Goal: Task Accomplishment & Management: Manage account settings

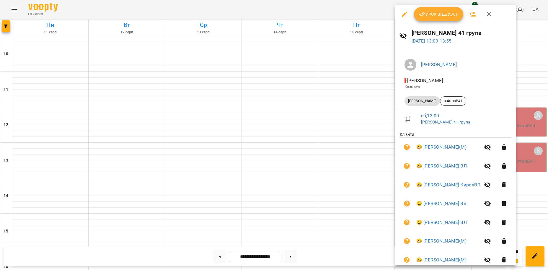
click at [355, 6] on div at bounding box center [274, 135] width 548 height 270
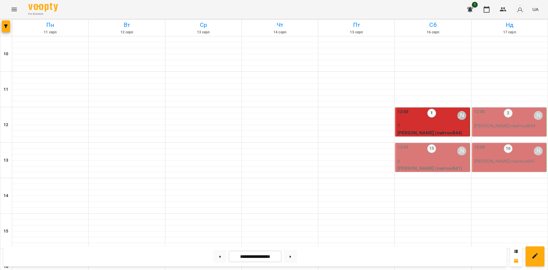
click at [508, 127] on p "[PERSON_NAME] - пайтонВ44" at bounding box center [509, 125] width 71 height 7
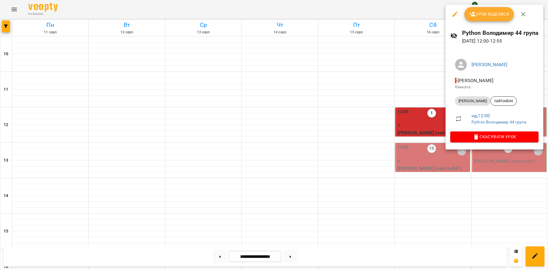
click at [492, 11] on span "Урок відбувся" at bounding box center [489, 14] width 40 height 7
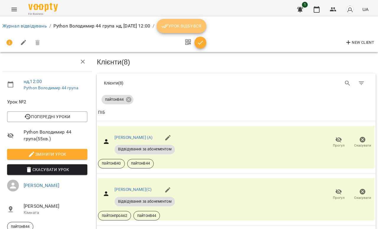
click at [202, 25] on span "Урок відбувся" at bounding box center [182, 25] width 40 height 7
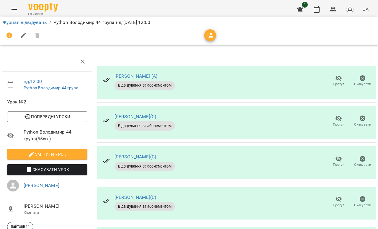
click at [338, 78] on icon "button" at bounding box center [339, 78] width 7 height 7
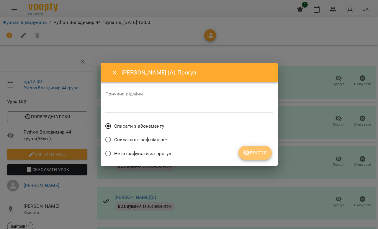
click at [257, 156] on span "Прогул" at bounding box center [255, 152] width 24 height 7
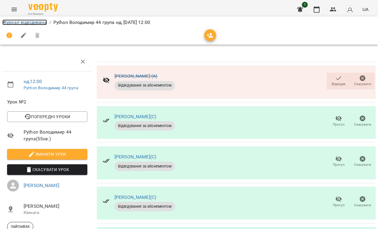
click at [39, 23] on link "Журнал відвідувань" at bounding box center [24, 22] width 45 height 6
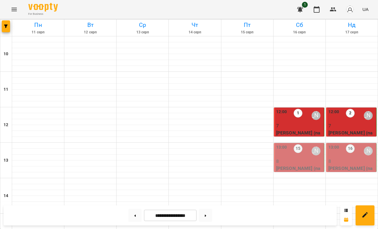
click at [339, 156] on div "13:00" at bounding box center [334, 151] width 11 height 14
